Goal: Task Accomplishment & Management: Complete application form

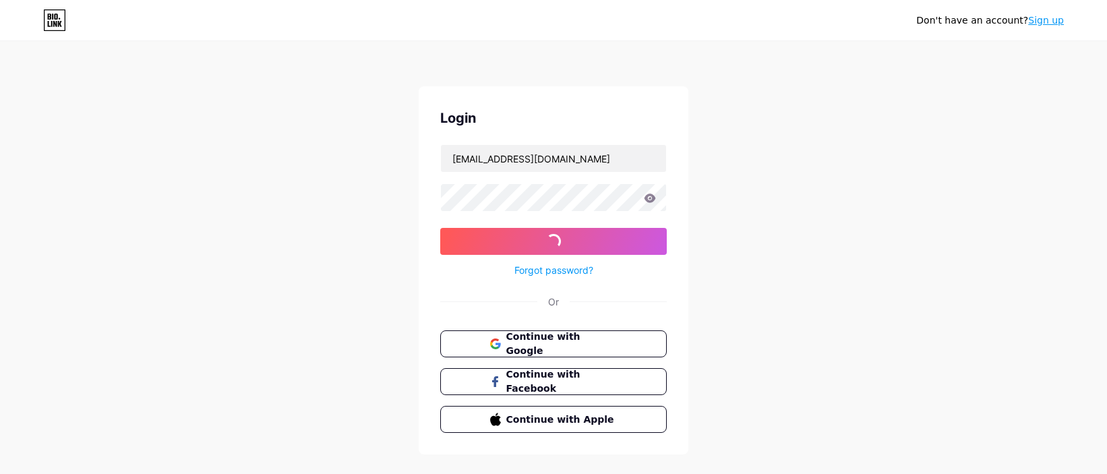
click at [57, 200] on div "Don't have an account? Sign up Login [EMAIL_ADDRESS][DOMAIN_NAME] Log In Forgot…" at bounding box center [553, 249] width 1107 height 498
click at [734, 308] on div "Don't have an account? Sign up Login [EMAIL_ADDRESS][DOMAIN_NAME] Log In Forgot…" at bounding box center [553, 249] width 1107 height 498
click at [848, 302] on div "Don't have an account? Sign up Login [EMAIL_ADDRESS][DOMAIN_NAME] Log In Forgot…" at bounding box center [553, 249] width 1107 height 498
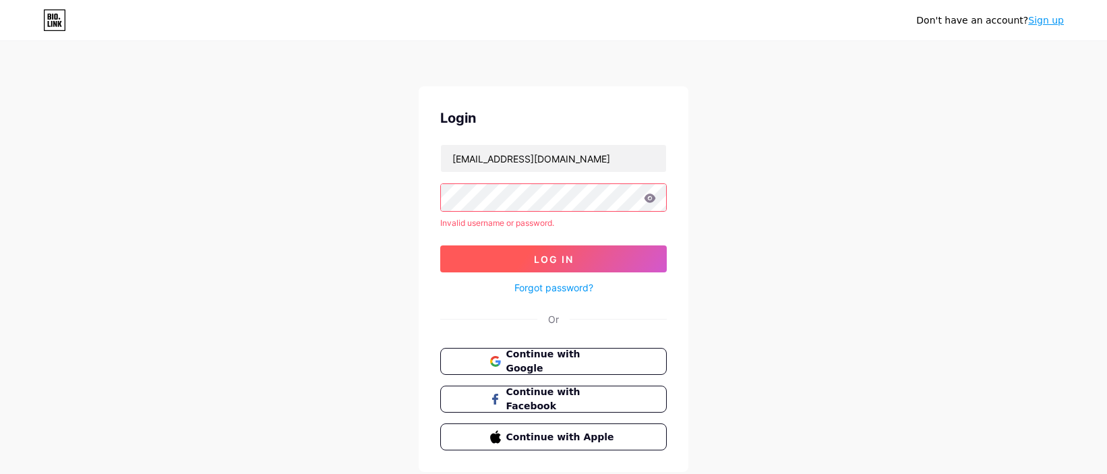
click at [494, 257] on button "Log In" at bounding box center [553, 259] width 227 height 27
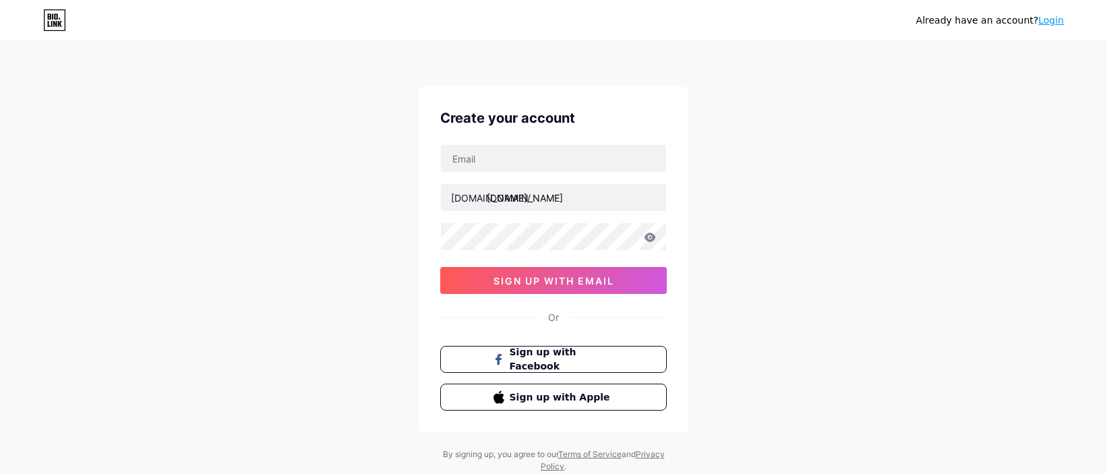
type input "[EMAIL_ADDRESS][DOMAIN_NAME]"
click at [648, 239] on icon at bounding box center [650, 237] width 11 height 9
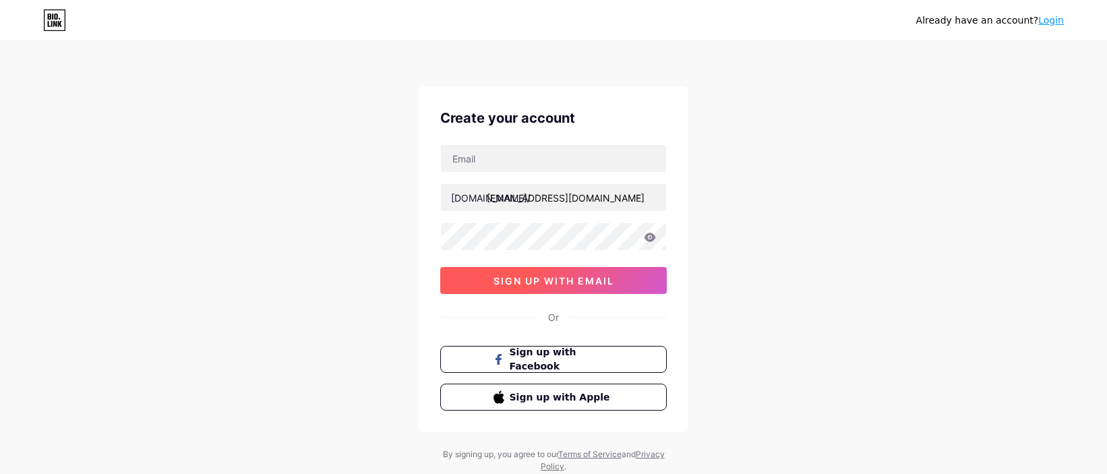
click at [543, 279] on span "sign up with email" at bounding box center [554, 280] width 121 height 11
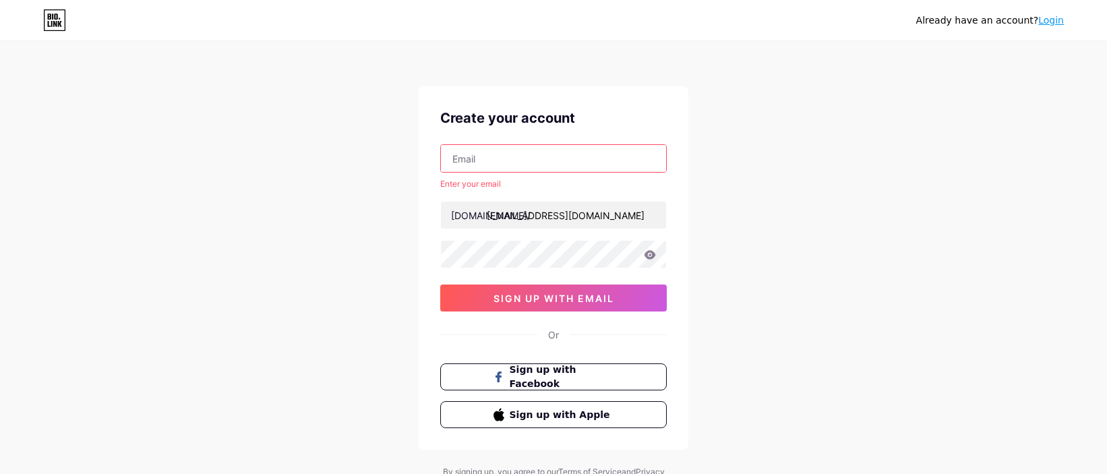
click at [484, 158] on input "text" at bounding box center [553, 158] width 225 height 27
type input "[EMAIL_ADDRESS][DOMAIN_NAME]"
click at [554, 297] on span "sign up with email" at bounding box center [554, 298] width 121 height 11
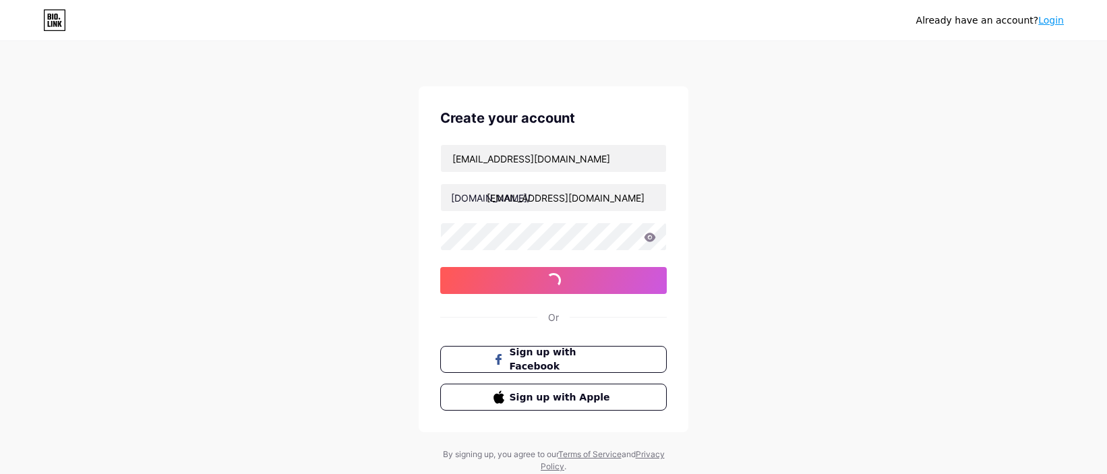
click at [831, 289] on div "Already have an account? Login Create your account caotientrung888@gmail.com bi…" at bounding box center [553, 258] width 1107 height 516
